Goal: Task Accomplishment & Management: Manage account settings

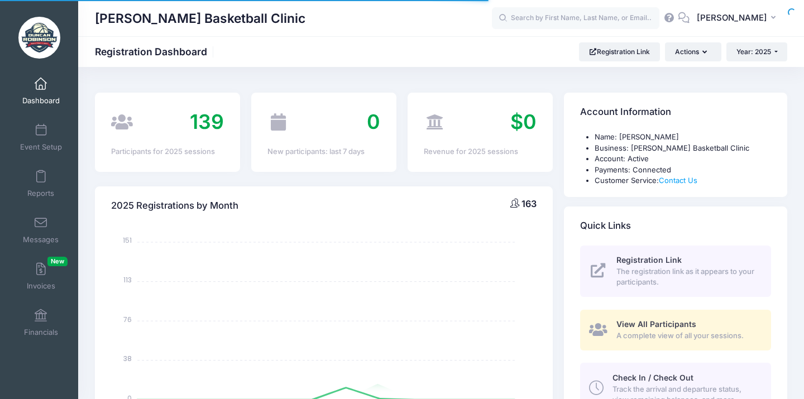
select select
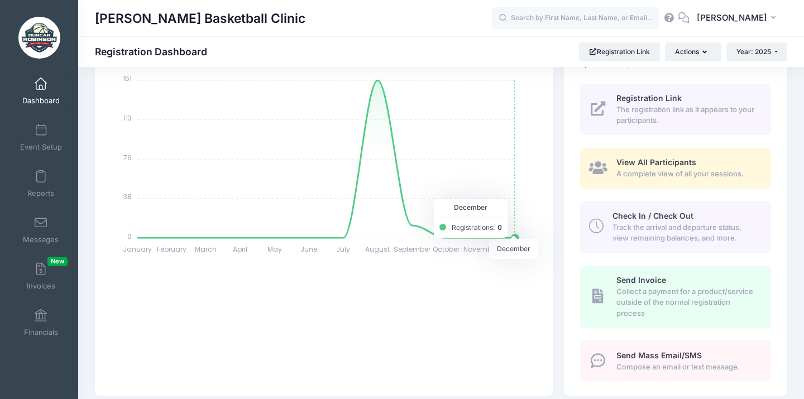
scroll to position [163, 0]
click at [663, 169] on span "A complete view of all your sessions." at bounding box center [688, 173] width 142 height 11
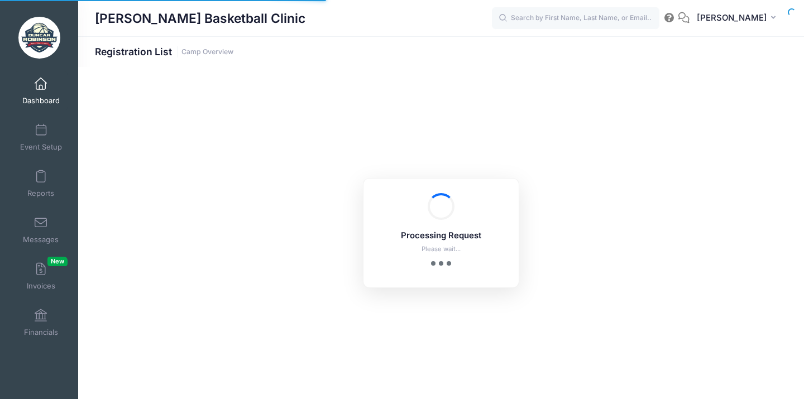
select select "10"
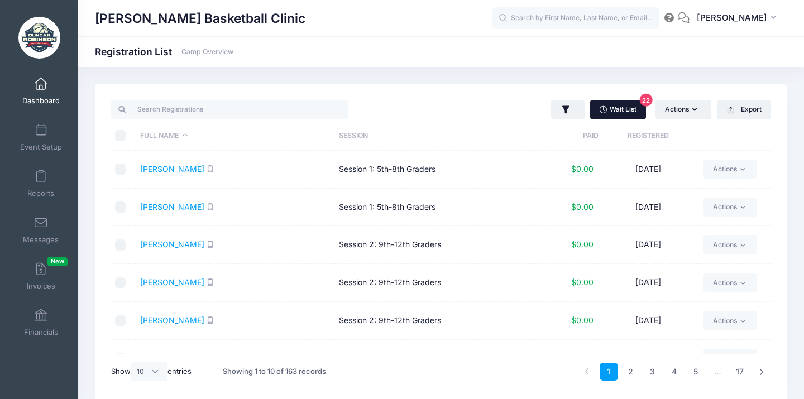
click at [619, 113] on link "Wait List 22" at bounding box center [618, 109] width 56 height 19
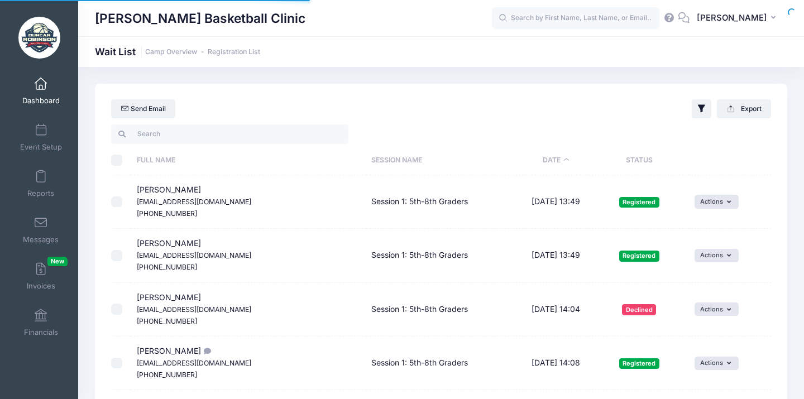
select select "50"
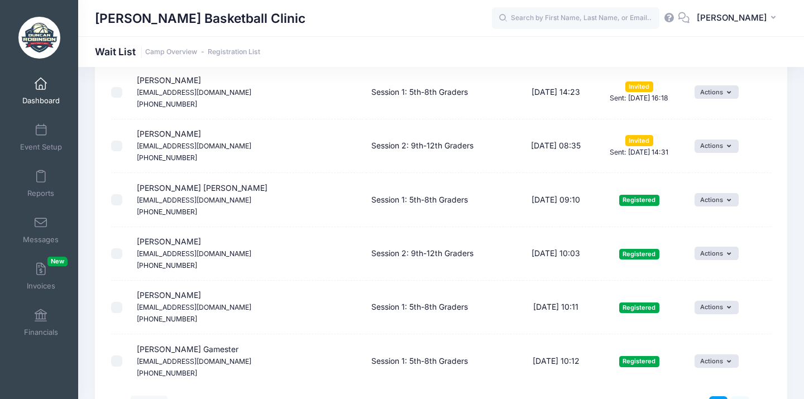
click at [736, 397] on link "2" at bounding box center [740, 406] width 18 height 18
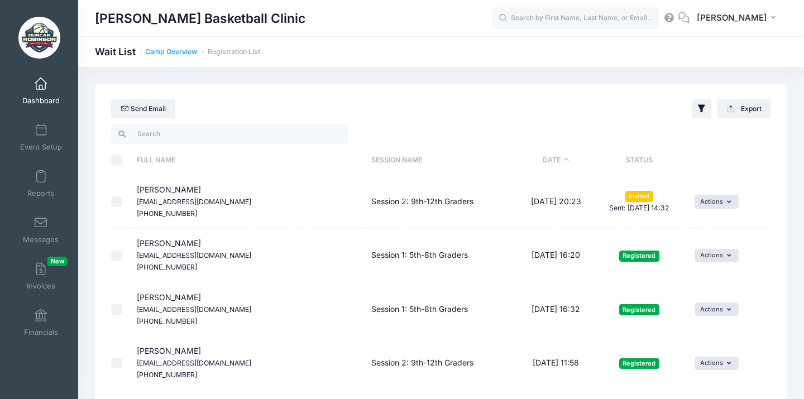
click at [179, 51] on link "Camp Overview" at bounding box center [171, 52] width 52 height 8
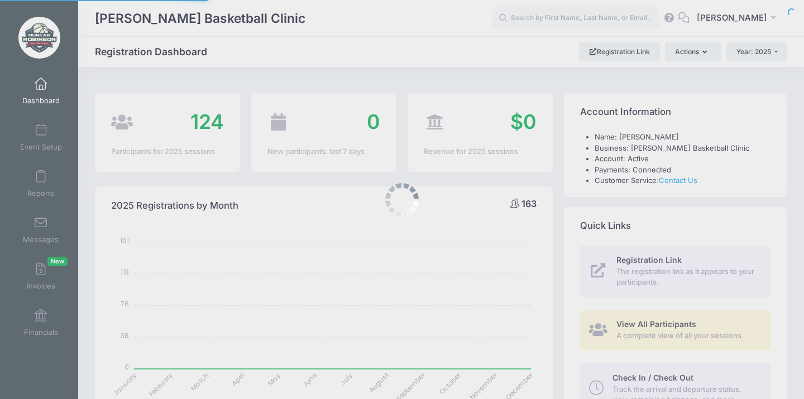
select select
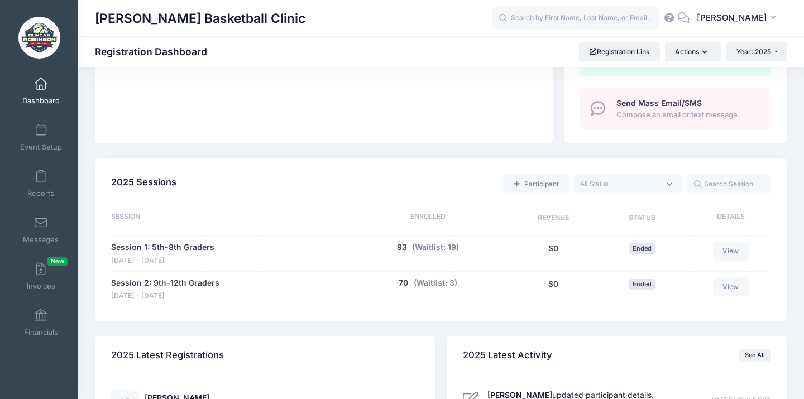
scroll to position [418, 0]
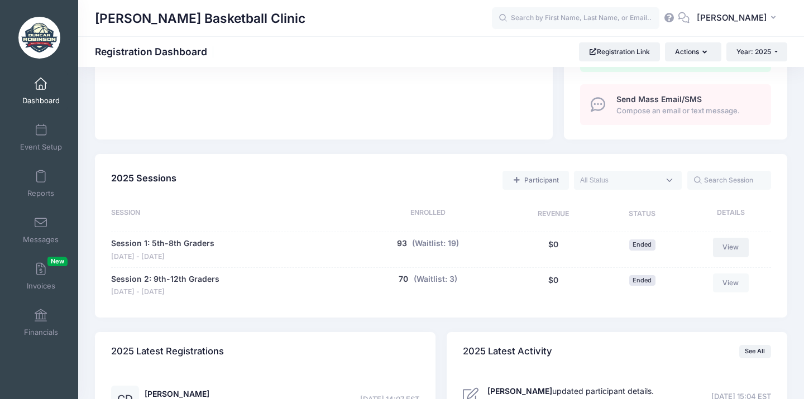
click at [735, 241] on link "View" at bounding box center [731, 247] width 36 height 19
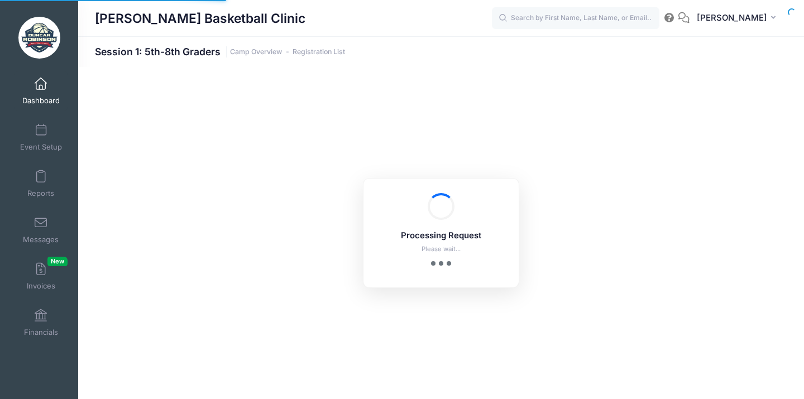
select select "10"
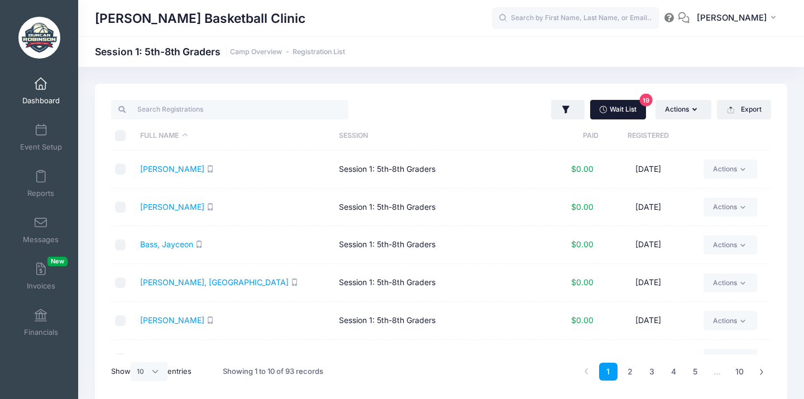
click at [631, 111] on link "Wait List 19" at bounding box center [618, 109] width 56 height 19
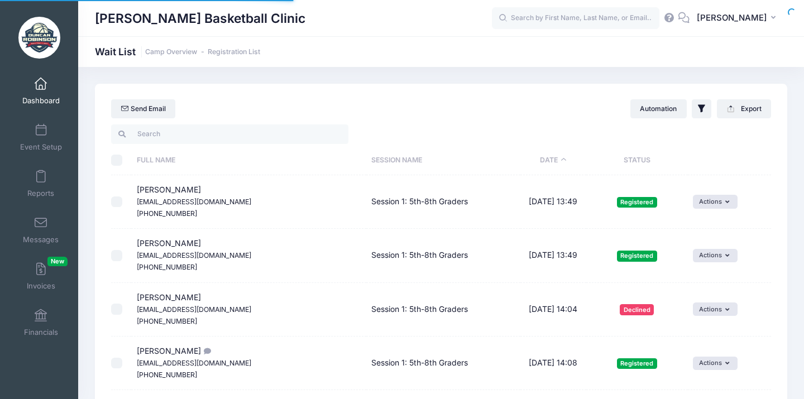
select select "50"
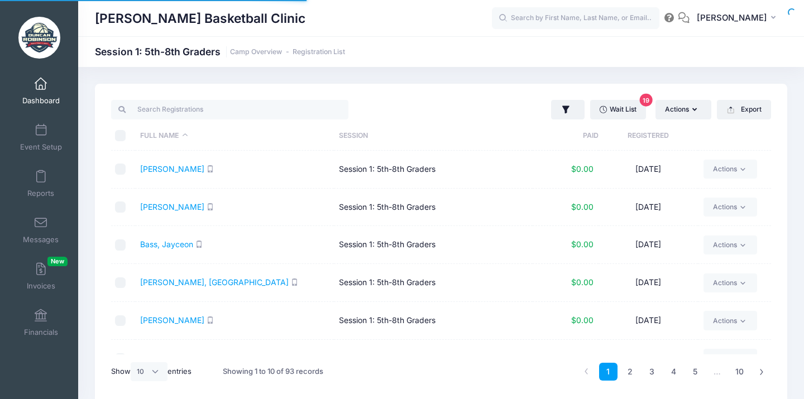
select select "10"
click at [248, 111] on input "search" at bounding box center [229, 109] width 237 height 19
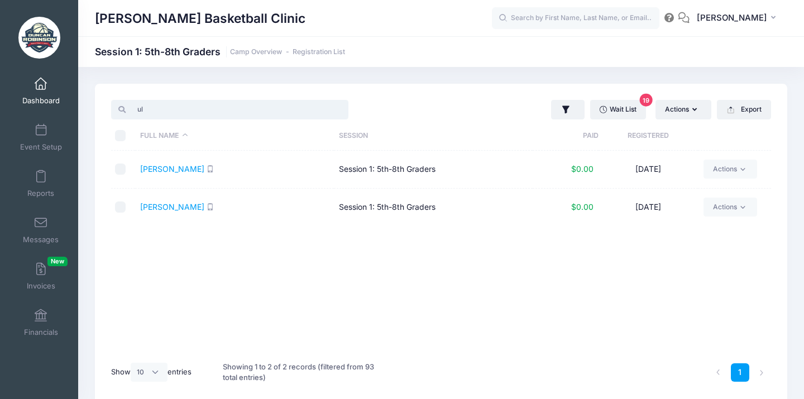
type input "u"
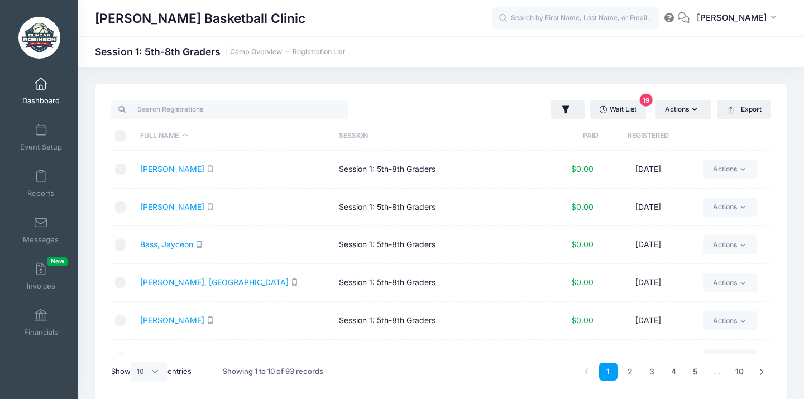
click at [443, 99] on div "Wait List 19 Actions Assign Labels Send Email Send SMS Send Payment Reminder Se…" at bounding box center [609, 109] width 336 height 23
click at [747, 107] on button "Export" at bounding box center [744, 109] width 54 height 19
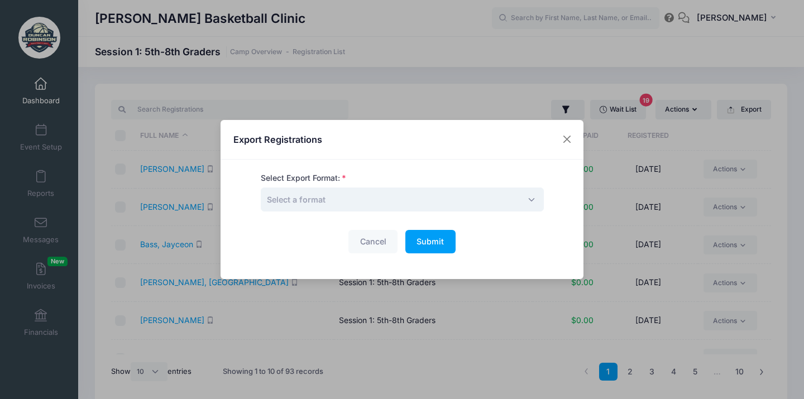
click at [461, 193] on span "Select a format" at bounding box center [402, 200] width 283 height 24
click at [434, 245] on span "Submit" at bounding box center [430, 241] width 27 height 9
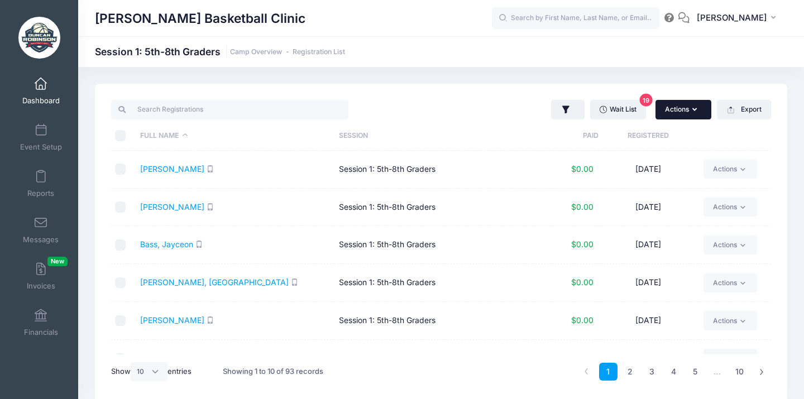
click at [684, 113] on button "Actions" at bounding box center [684, 109] width 56 height 19
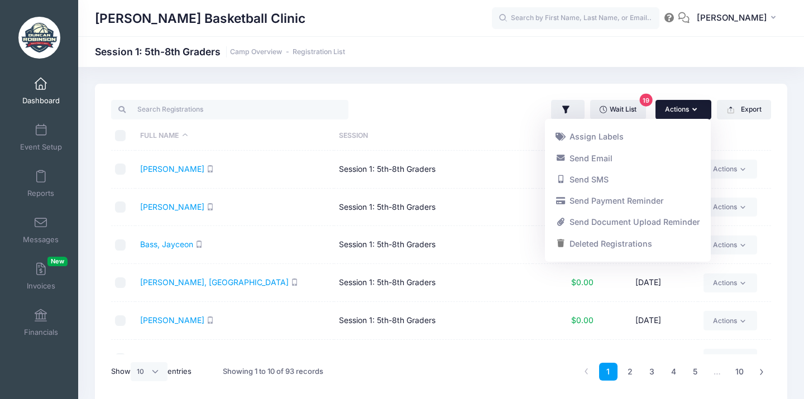
click at [653, 75] on div "Duncan Robinson Basketball Clinic Session 1: 5th-8th Graders Camp Overview Regi…" at bounding box center [441, 244] width 726 height 354
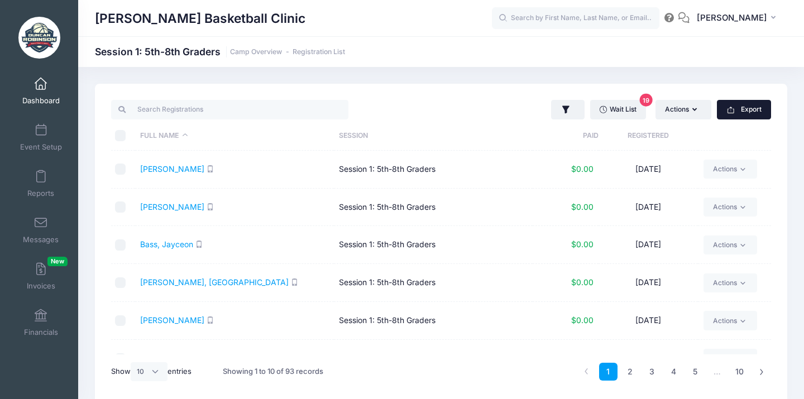
click at [731, 106] on icon "button" at bounding box center [731, 110] width 9 height 9
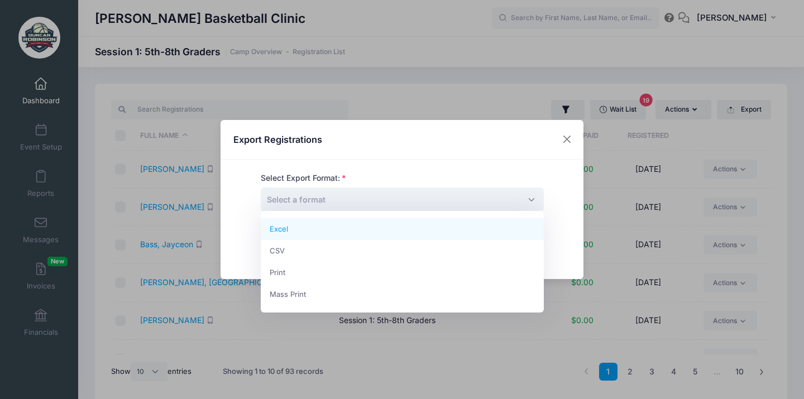
click at [474, 198] on span "Select a format" at bounding box center [402, 200] width 283 height 24
select select "excel"
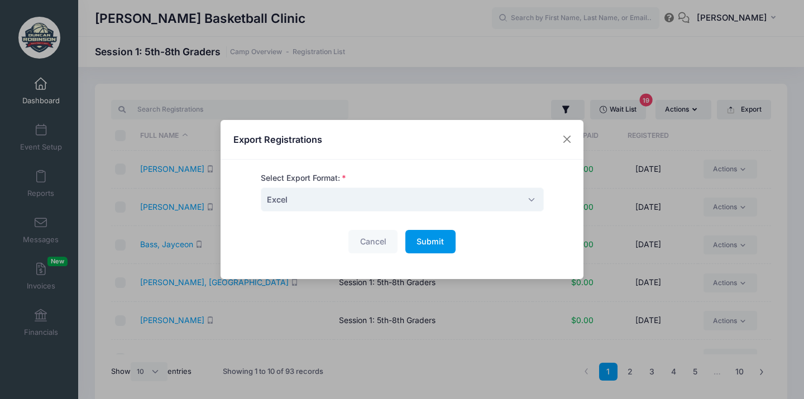
click at [422, 247] on button "Submit Please wait..." at bounding box center [431, 242] width 50 height 24
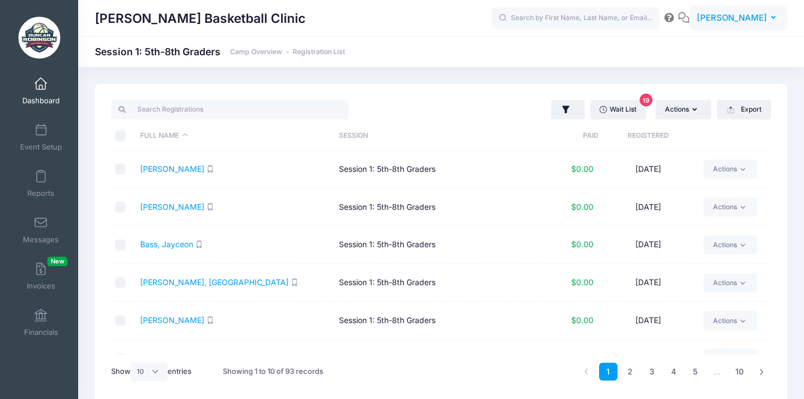
click at [752, 18] on span "[PERSON_NAME]" at bounding box center [732, 18] width 70 height 12
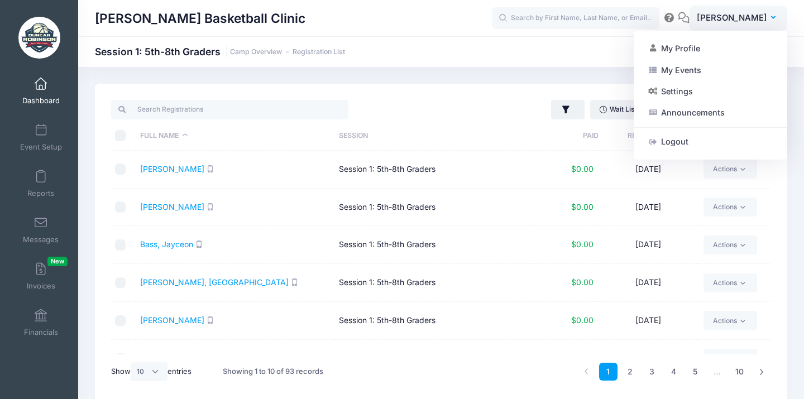
click at [606, 60] on div "Duncan Robinson Basketball Clinic Session 1: 5th-8th Graders Camp Overview Regi…" at bounding box center [441, 51] width 726 height 31
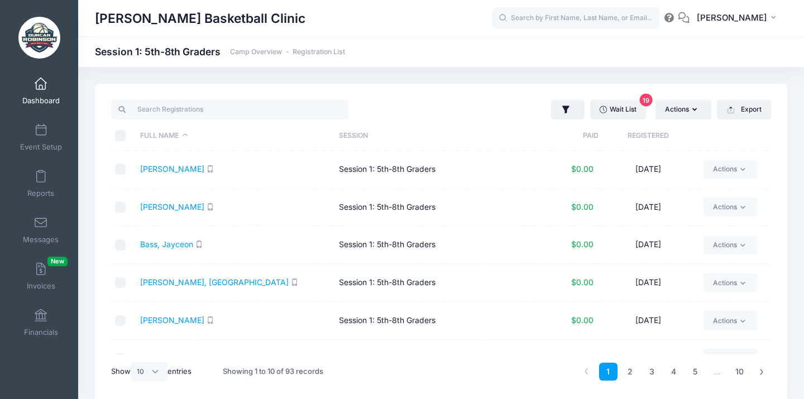
click at [690, 21] on icon at bounding box center [684, 17] width 12 height 7
click at [690, 17] on icon at bounding box center [684, 17] width 12 height 7
click at [676, 18] on icon at bounding box center [670, 17] width 12 height 7
click at [756, 13] on span "[PERSON_NAME]" at bounding box center [732, 18] width 70 height 12
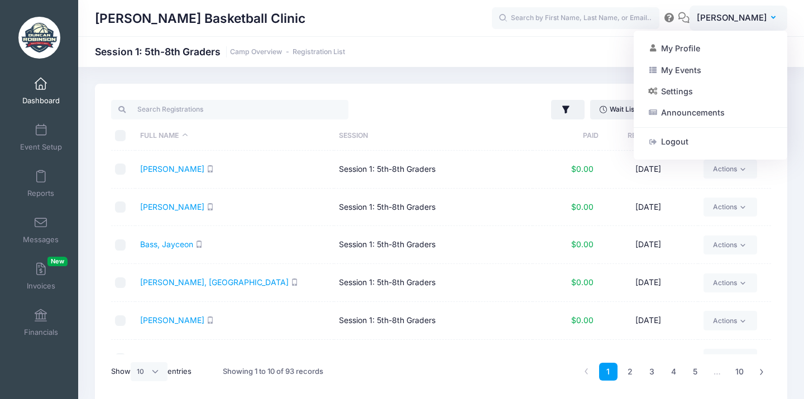
click at [569, 66] on div "Duncan Robinson Basketball Clinic Session 1: 5th-8th Graders Camp Overview Regi…" at bounding box center [441, 51] width 726 height 31
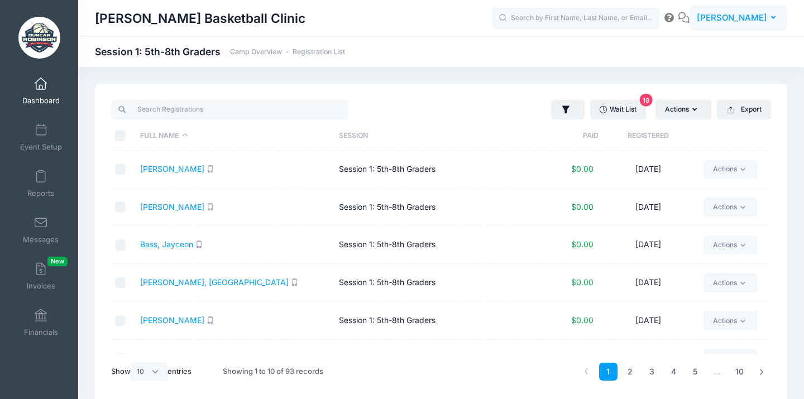
click at [760, 20] on span "[PERSON_NAME]" at bounding box center [732, 18] width 70 height 12
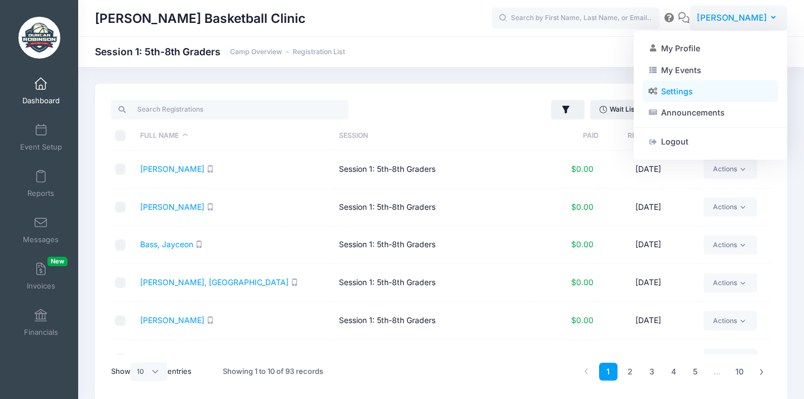
click at [675, 88] on link "Settings" at bounding box center [711, 91] width 136 height 21
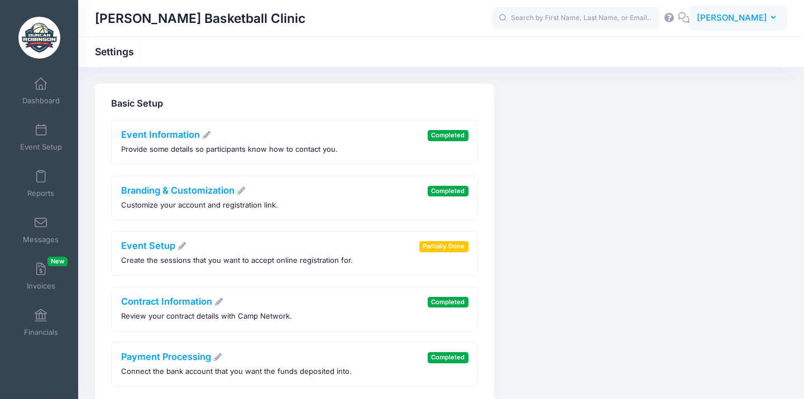
click at [747, 27] on button "HB [PERSON_NAME]" at bounding box center [739, 19] width 98 height 26
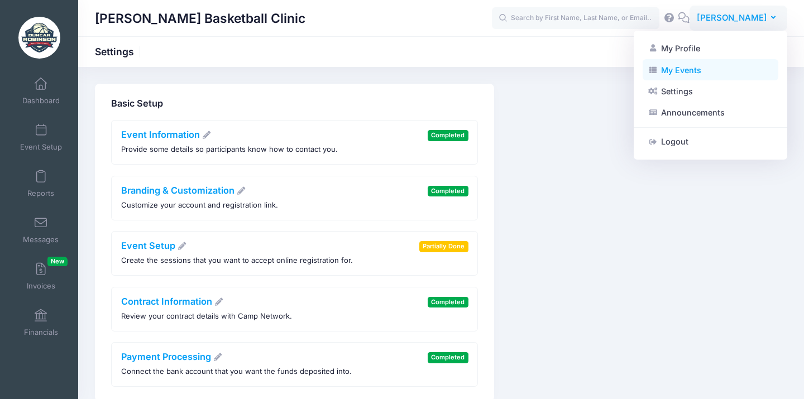
click at [671, 67] on link "My Events" at bounding box center [711, 69] width 136 height 21
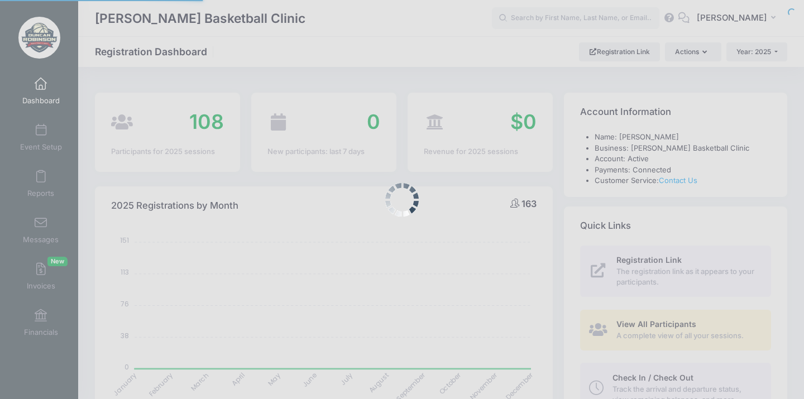
select select
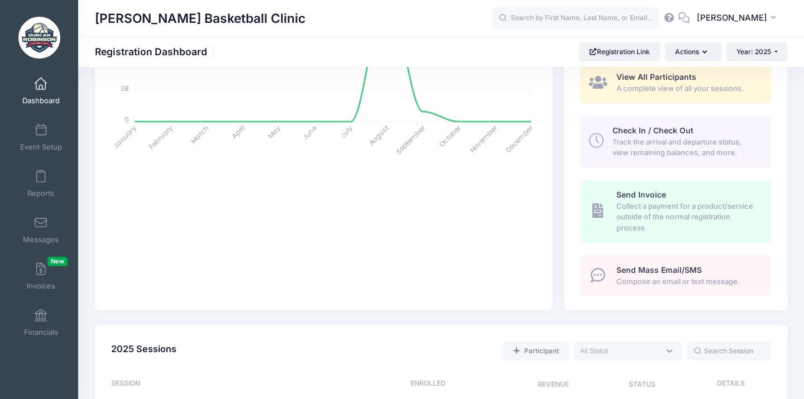
scroll to position [363, 0]
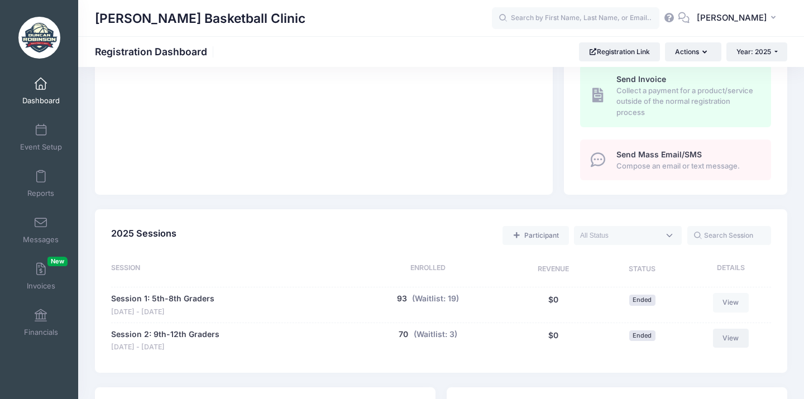
click at [718, 330] on link "View" at bounding box center [731, 338] width 36 height 19
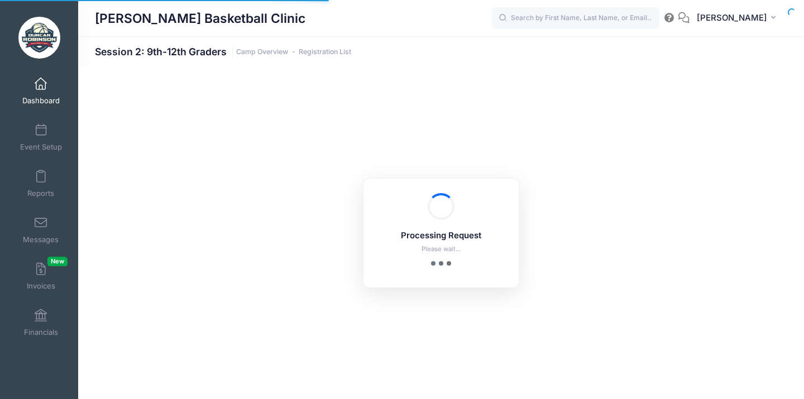
select select "10"
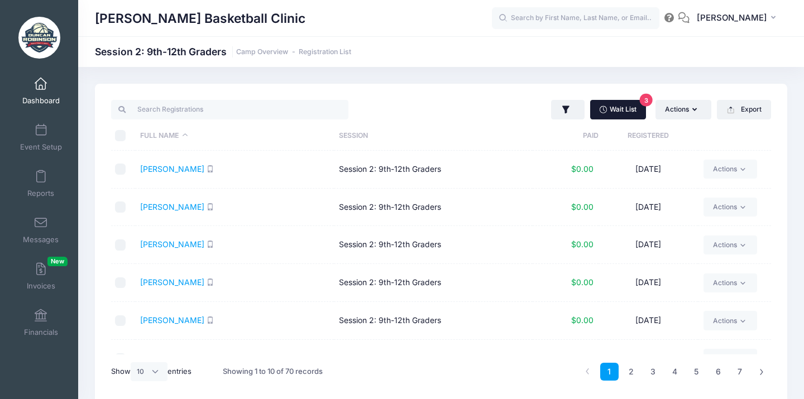
click at [627, 111] on link "Wait List 3" at bounding box center [618, 109] width 56 height 19
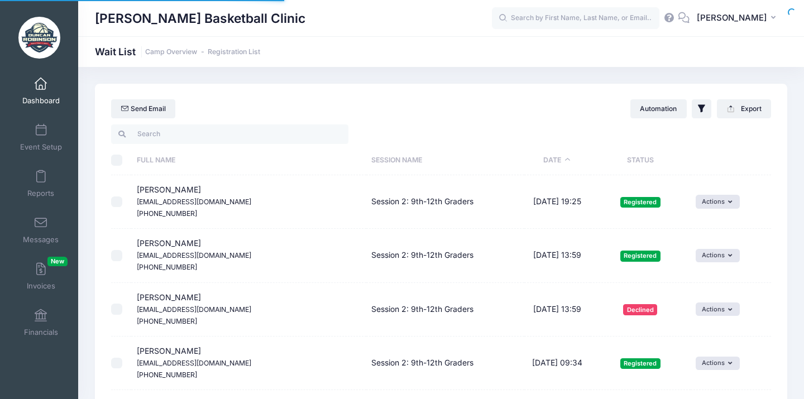
select select "50"
click at [241, 48] on link "Registration List" at bounding box center [234, 52] width 53 height 8
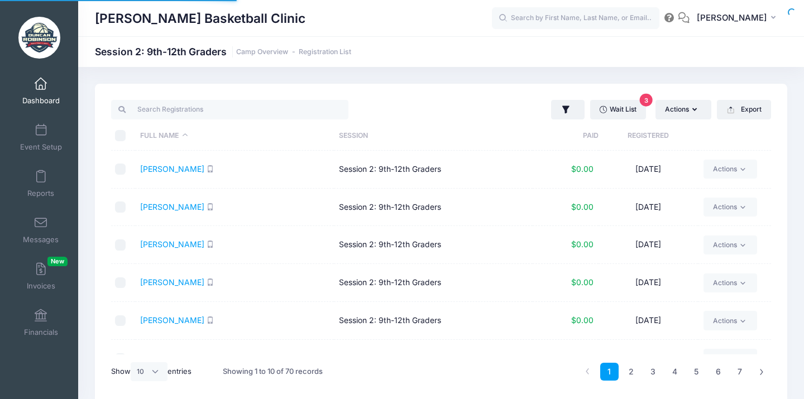
select select "10"
click at [735, 107] on icon "button" at bounding box center [731, 110] width 9 height 9
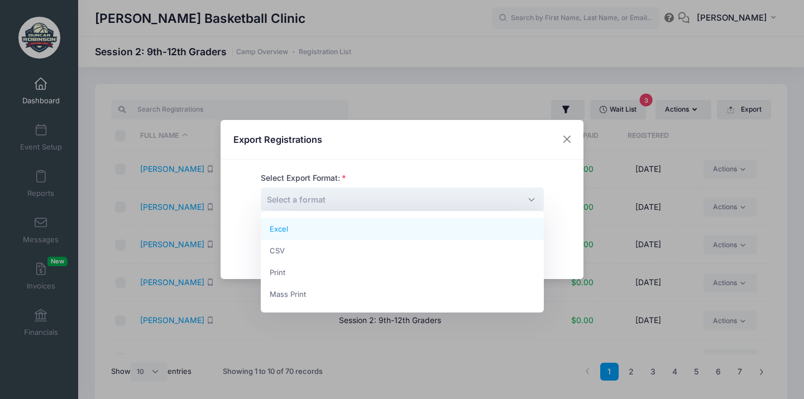
click at [468, 206] on span "Select a format" at bounding box center [402, 200] width 283 height 24
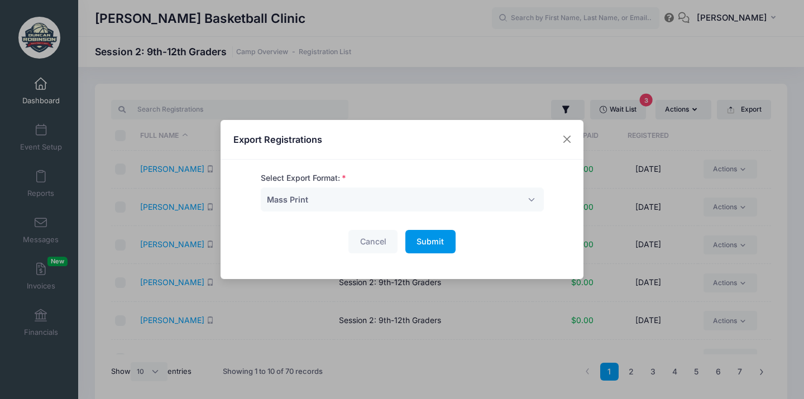
click at [439, 240] on span "Submit" at bounding box center [430, 241] width 27 height 9
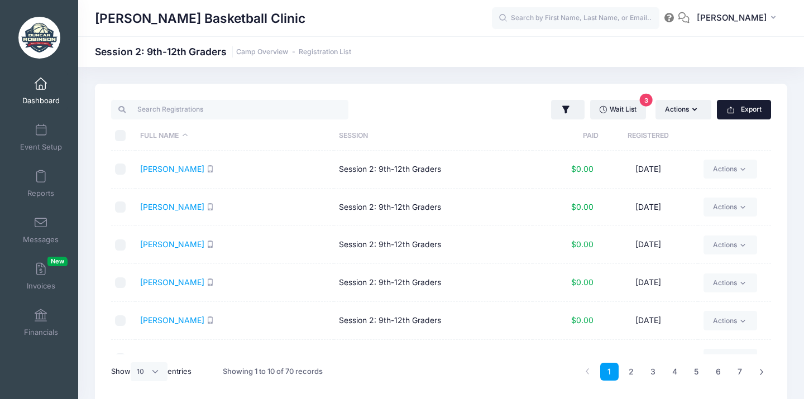
click at [742, 114] on button "Export" at bounding box center [744, 109] width 54 height 19
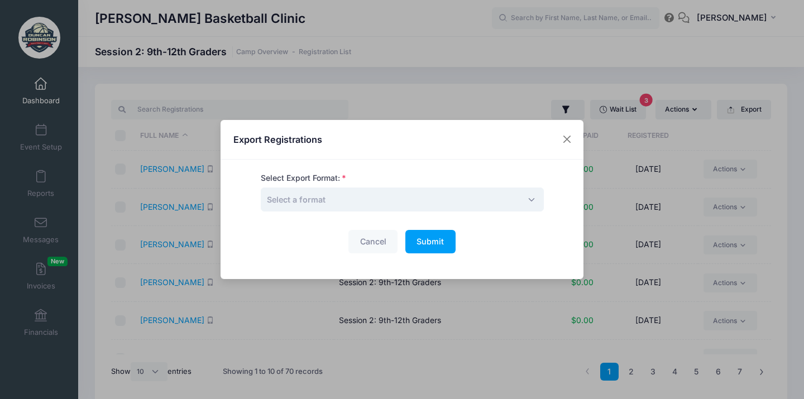
click at [498, 197] on span "Select a format" at bounding box center [402, 200] width 283 height 24
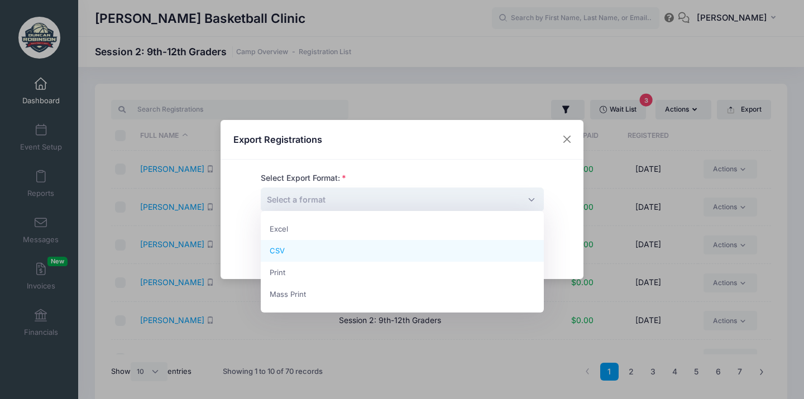
select select "csv"
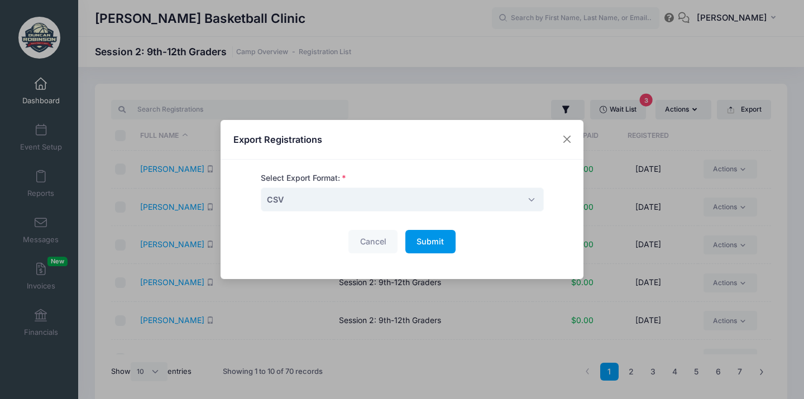
click at [433, 239] on span "Submit" at bounding box center [430, 241] width 27 height 9
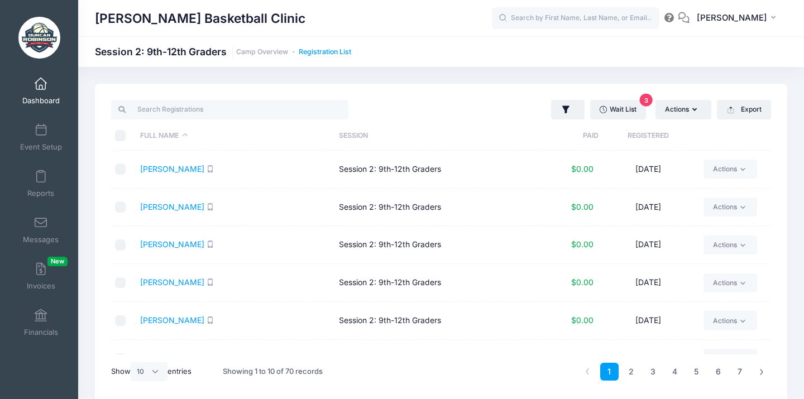
click at [319, 52] on link "Registration List" at bounding box center [325, 52] width 53 height 8
click at [274, 52] on link "Camp Overview" at bounding box center [262, 52] width 52 height 8
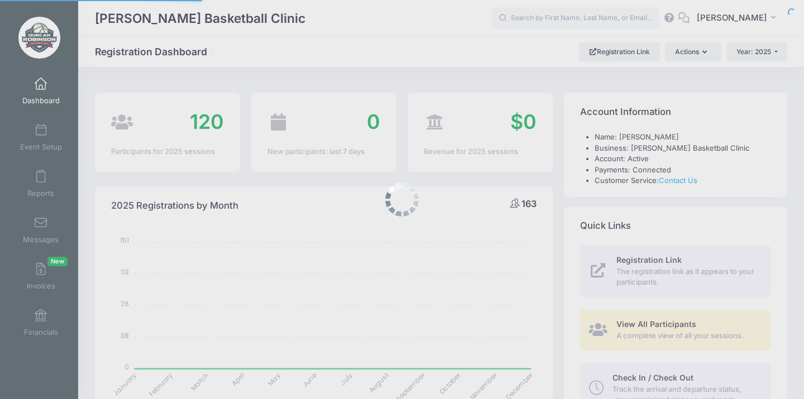
select select
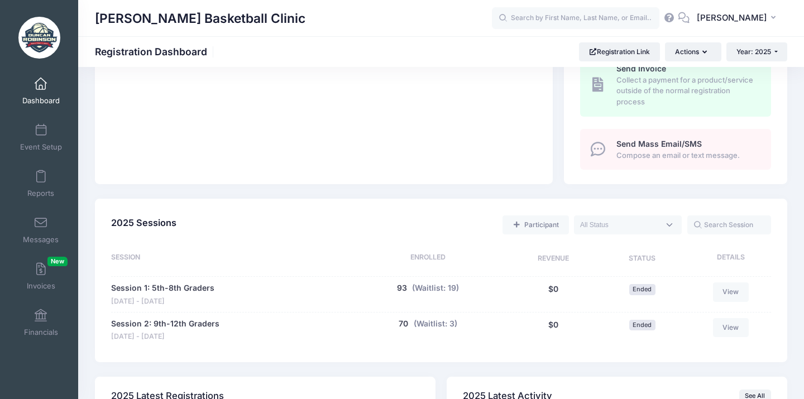
scroll to position [349, 0]
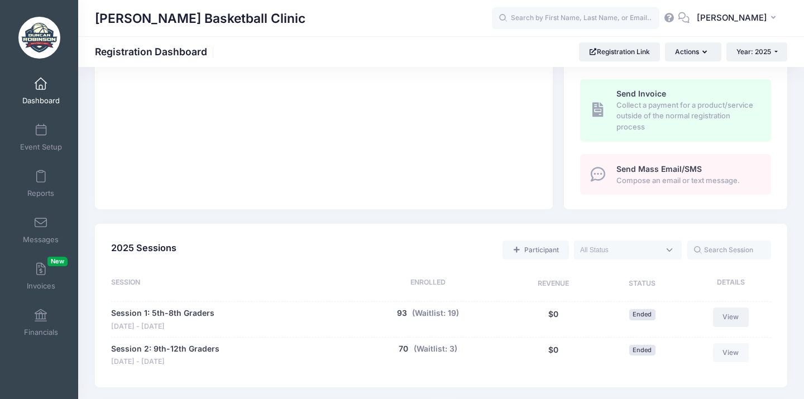
click at [731, 308] on link "View" at bounding box center [731, 317] width 36 height 19
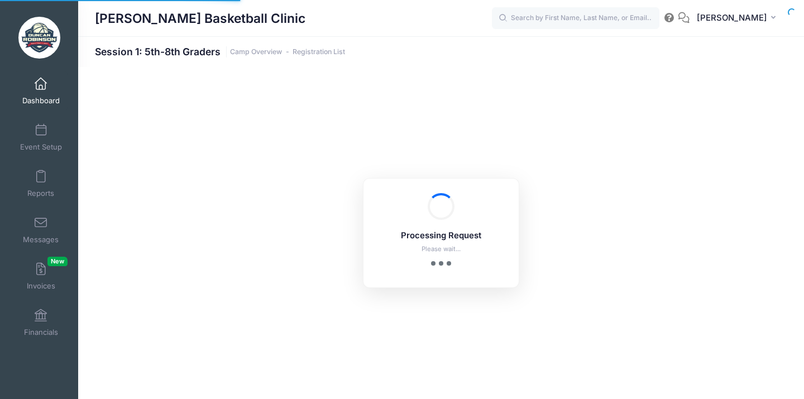
select select "10"
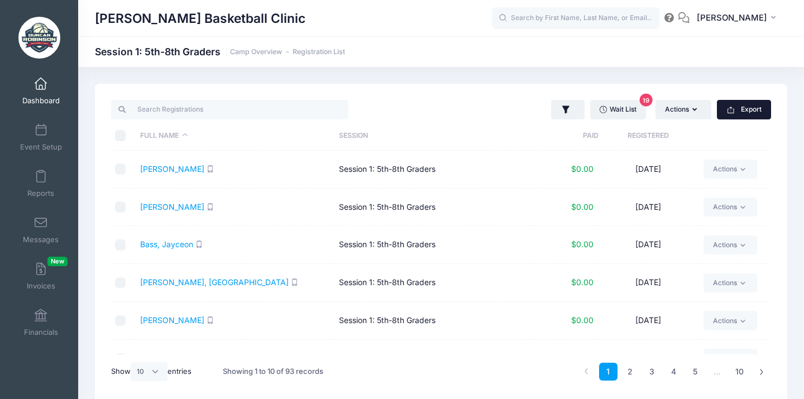
click at [752, 113] on button "Export" at bounding box center [744, 109] width 54 height 19
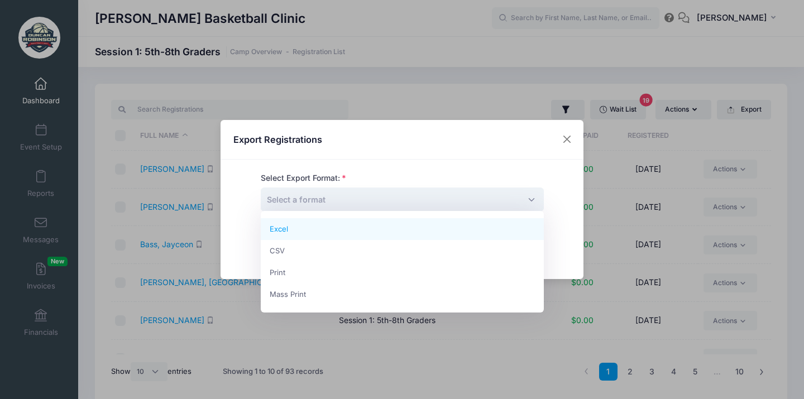
click at [522, 192] on span "Select a format" at bounding box center [402, 200] width 283 height 24
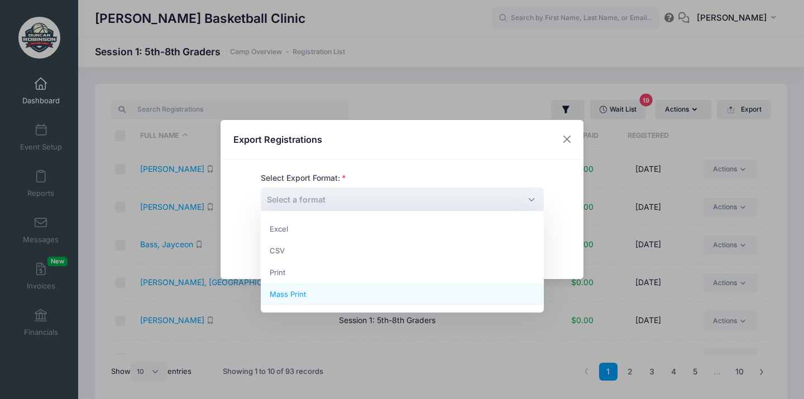
select select "mass-print"
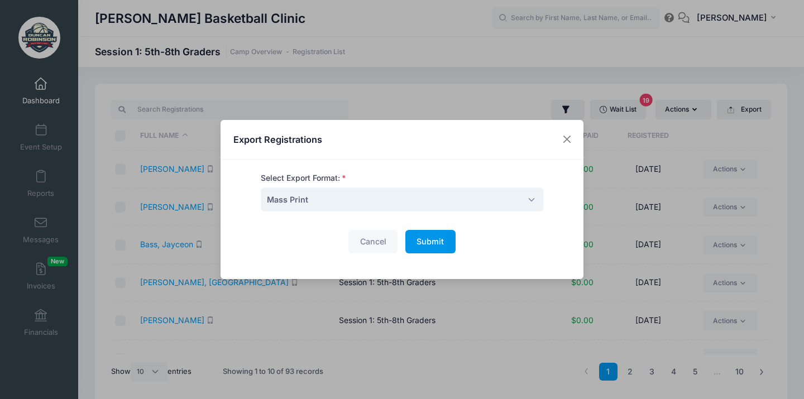
click at [437, 242] on span "Submit" at bounding box center [430, 241] width 27 height 9
